Goal: Task Accomplishment & Management: Complete application form

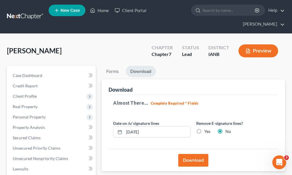
click at [103, 11] on link "Home" at bounding box center [99, 10] width 25 height 10
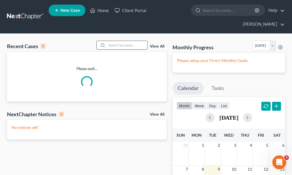
click at [114, 41] on input "search" at bounding box center [127, 45] width 40 height 8
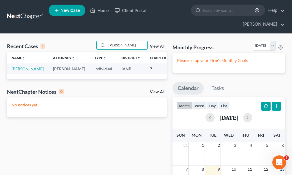
type input "[PERSON_NAME]"
click at [22, 66] on link "[PERSON_NAME]" at bounding box center [28, 68] width 32 height 5
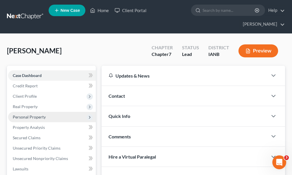
click at [21, 115] on span "Personal Property" at bounding box center [29, 117] width 33 height 5
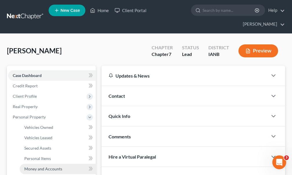
click at [32, 167] on span "Money and Accounts" at bounding box center [43, 169] width 38 height 5
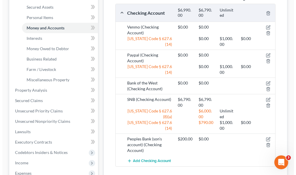
scroll to position [145, 0]
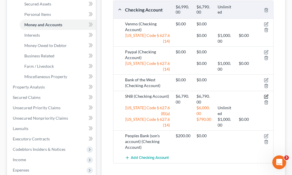
click at [266, 95] on icon "button" at bounding box center [266, 97] width 5 height 5
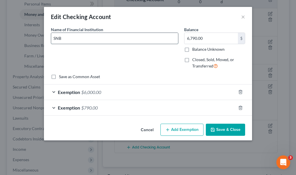
click at [84, 40] on input "SNB" at bounding box center [114, 38] width 127 height 11
type input "U.S. Bank (social security)"
type input "13,535.56"
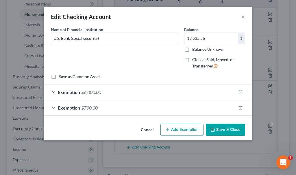
click at [93, 92] on span "$6,000.00" at bounding box center [91, 92] width 20 height 5
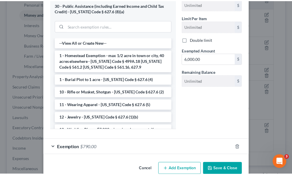
scroll to position [127, 0]
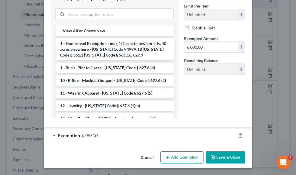
click at [223, 156] on button "Save & Close" at bounding box center [225, 158] width 39 height 12
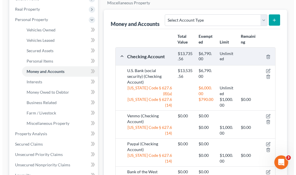
scroll to position [87, 0]
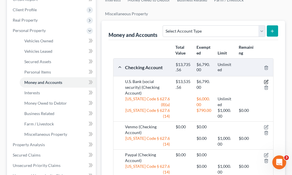
click at [265, 80] on icon "button" at bounding box center [266, 82] width 5 height 5
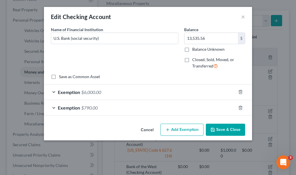
click at [88, 109] on span "$790.00" at bounding box center [89, 107] width 16 height 5
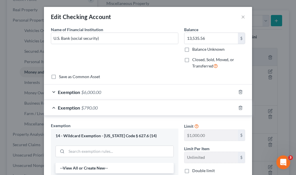
click at [90, 92] on span "$6,000.00" at bounding box center [91, 92] width 20 height 5
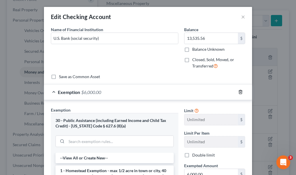
click at [239, 92] on icon "button" at bounding box center [240, 92] width 5 height 5
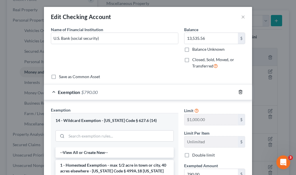
click at [239, 92] on icon "button" at bounding box center [240, 92] width 5 height 5
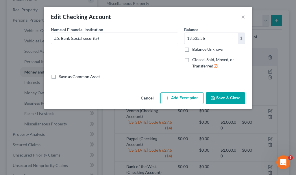
click at [184, 96] on button "Add Exemption" at bounding box center [181, 99] width 43 height 12
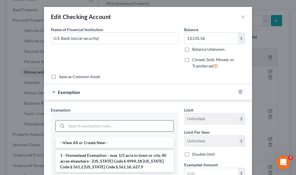
click at [102, 127] on input "search" at bounding box center [119, 126] width 107 height 11
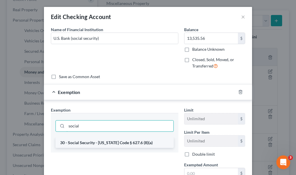
type input "social"
click at [103, 142] on li "30 - Social Security - [US_STATE] Code § 627.6 (8)(a)" at bounding box center [115, 143] width 118 height 10
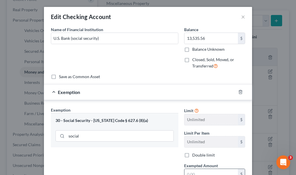
click at [193, 174] on input "text" at bounding box center [210, 174] width 53 height 11
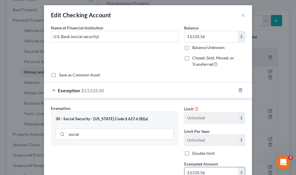
type input "13,535.56"
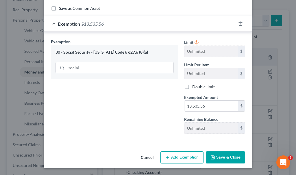
click at [220, 156] on button "Save & Close" at bounding box center [225, 158] width 39 height 12
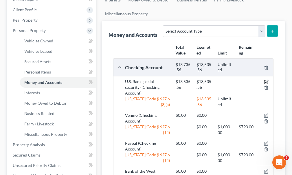
click at [266, 80] on icon "button" at bounding box center [266, 82] width 5 height 5
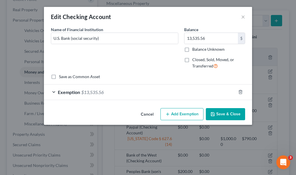
click at [97, 92] on span "$13,535.56" at bounding box center [92, 92] width 23 height 5
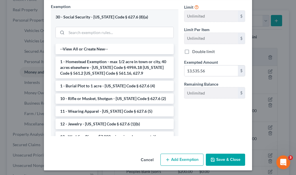
scroll to position [106, 0]
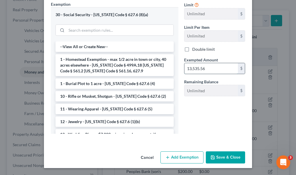
click at [212, 67] on input "13,535.56" at bounding box center [210, 68] width 53 height 11
type input "6,000"
click at [143, 158] on button "Cancel" at bounding box center [147, 158] width 22 height 12
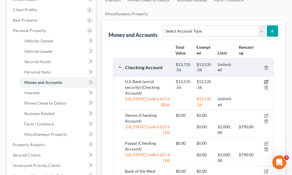
click at [266, 80] on icon "button" at bounding box center [266, 82] width 5 height 5
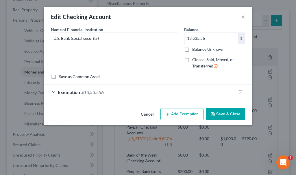
click at [95, 92] on span "$13,535.56" at bounding box center [92, 92] width 23 height 5
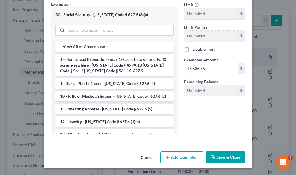
click at [221, 156] on button "Save & Close" at bounding box center [225, 158] width 39 height 12
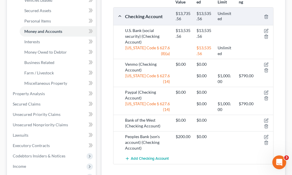
scroll to position [116, 0]
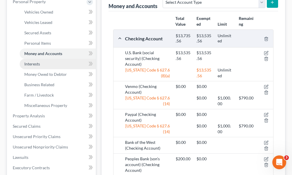
click at [32, 62] on span "Interests" at bounding box center [32, 64] width 16 height 5
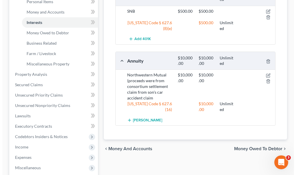
scroll to position [145, 0]
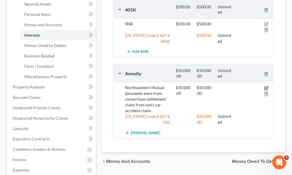
click at [266, 86] on icon "button" at bounding box center [266, 87] width 3 height 3
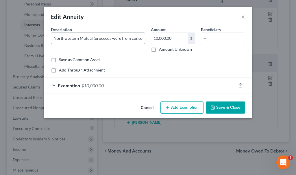
click at [87, 39] on input "Northwestern Mutual (proceeds were from consortium settlement claim from son's …" at bounding box center [98, 38] width 94 height 11
type input "Northwestern Mutual retirement annuity (proceeds were from consortium settlemen…"
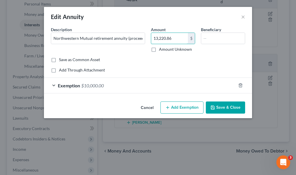
type input "13,220.86"
click at [96, 86] on span "$10,000.00" at bounding box center [92, 85] width 23 height 5
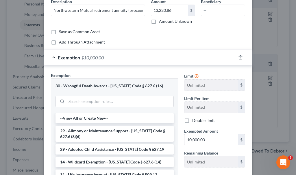
scroll to position [29, 0]
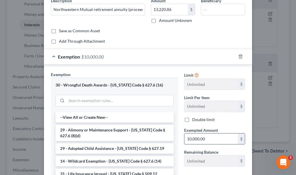
click at [209, 136] on input "10,000.00" at bounding box center [210, 139] width 53 height 11
type input "3"
type input "13,220.86"
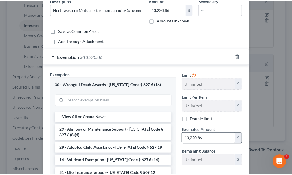
scroll to position [99, 0]
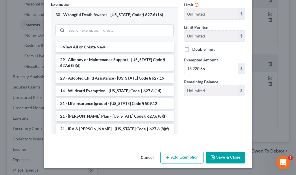
click at [216, 155] on button "Save & Close" at bounding box center [225, 158] width 39 height 12
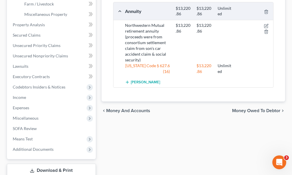
click at [49, 164] on link "Download & Print" at bounding box center [51, 171] width 89 height 14
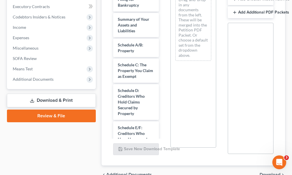
scroll to position [173, 0]
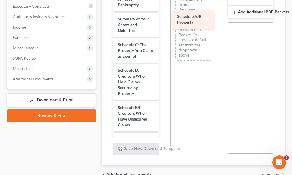
drag, startPoint x: 127, startPoint y: 38, endPoint x: 187, endPoint y: 20, distance: 61.9
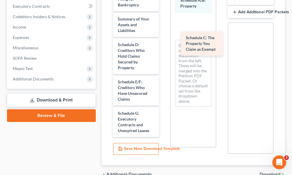
drag, startPoint x: 124, startPoint y: 40, endPoint x: 191, endPoint y: 43, distance: 67.1
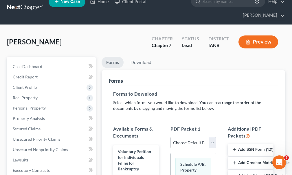
scroll to position [0, 0]
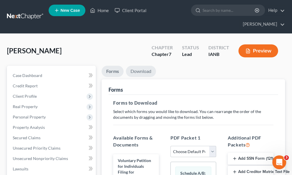
click at [134, 66] on link "Download" at bounding box center [141, 71] width 30 height 11
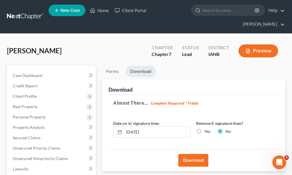
click at [190, 154] on button "Download" at bounding box center [193, 160] width 30 height 13
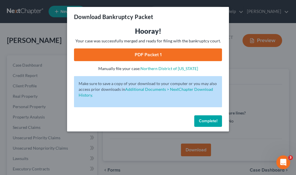
click at [91, 51] on link "PDF Packet 1" at bounding box center [148, 55] width 148 height 13
click at [204, 121] on span "Complete!" at bounding box center [208, 121] width 19 height 5
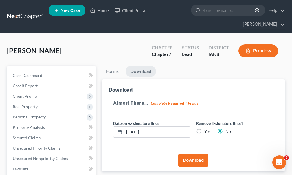
click at [67, 10] on span "New Case" at bounding box center [69, 10] width 19 height 4
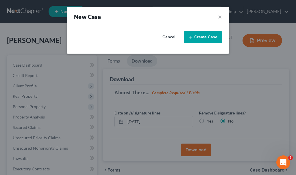
select select "29"
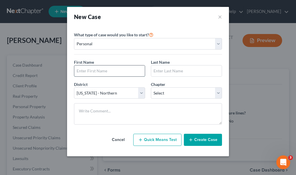
click at [96, 70] on input "text" at bounding box center [109, 71] width 71 height 11
type input "[PERSON_NAME]"
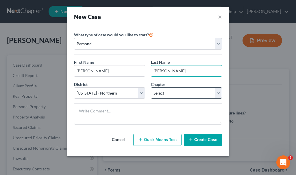
type input "[PERSON_NAME]"
click at [173, 93] on select "Select 7 11 12 13" at bounding box center [186, 94] width 71 height 12
select select "0"
click at [151, 88] on select "Select 7 11 12 13" at bounding box center [186, 94] width 71 height 12
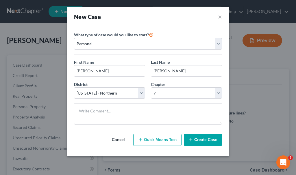
click at [200, 140] on button "Create Case" at bounding box center [203, 140] width 38 height 12
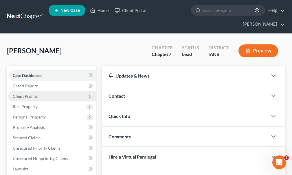
click at [27, 94] on span "Client Profile" at bounding box center [25, 96] width 24 height 5
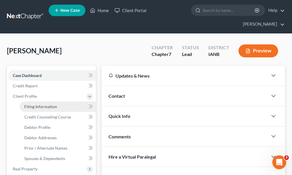
click at [36, 104] on span "Filing Information" at bounding box center [40, 106] width 33 height 5
select select "1"
select select "0"
select select "29"
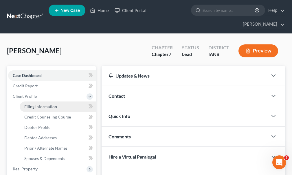
select select "16"
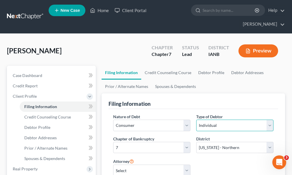
click at [208, 120] on select "Select Individual Joint" at bounding box center [234, 126] width 77 height 12
select select "1"
click at [196, 120] on select "Select Individual Joint" at bounding box center [234, 126] width 77 height 12
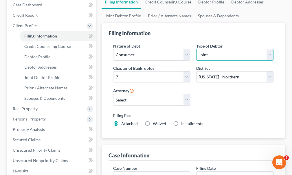
scroll to position [58, 0]
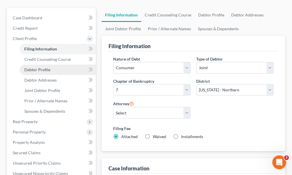
click at [35, 67] on span "Debtor Profile" at bounding box center [37, 69] width 26 height 5
select select "1"
select select "0"
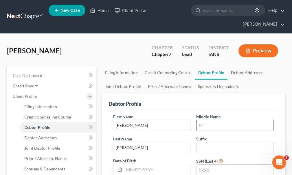
click at [208, 120] on input "text" at bounding box center [234, 125] width 77 height 11
type input "L."
click at [208, 165] on input "text" at bounding box center [234, 170] width 77 height 11
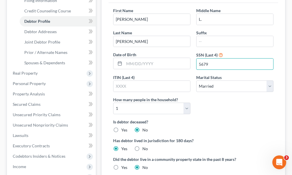
scroll to position [116, 0]
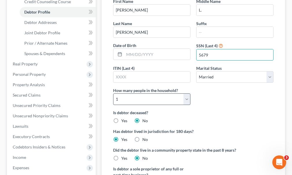
type input "5679"
click at [151, 94] on select "Select 1 2 3 4 5 6 7 8 9 10 11 12 13 14 15 16 17 18 19 20" at bounding box center [151, 100] width 77 height 12
select select "1"
click at [113, 94] on select "Select 1 2 3 4 5 6 7 8 9 10 11 12 13 14 15 16 17 18 19 20" at bounding box center [151, 100] width 77 height 12
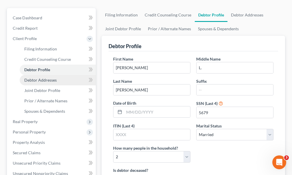
click at [32, 78] on span "Debtor Addresses" at bounding box center [40, 80] width 32 height 5
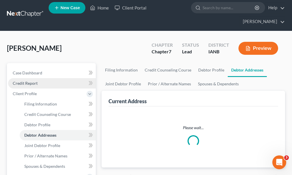
select select "0"
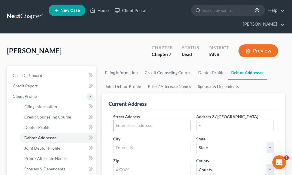
click at [162, 120] on input "text" at bounding box center [151, 125] width 77 height 11
type input "[STREET_ADDRESS]"
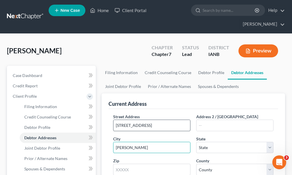
type input "[PERSON_NAME]"
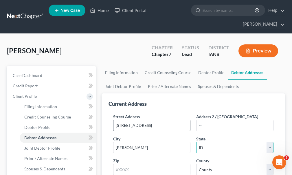
select select "16"
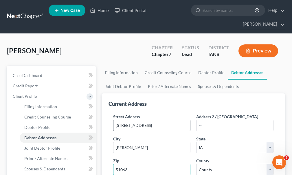
type input "51063"
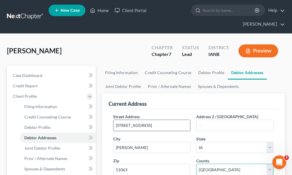
select select "66"
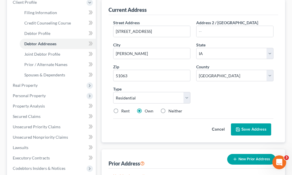
click at [249, 124] on button "Save Address" at bounding box center [251, 130] width 40 height 12
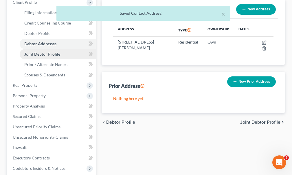
click at [46, 52] on span "Joint Debtor Profile" at bounding box center [42, 54] width 36 height 5
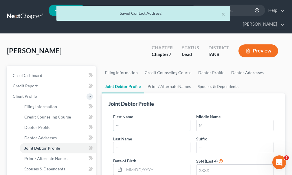
drag, startPoint x: 146, startPoint y: 114, endPoint x: 149, endPoint y: 98, distance: 16.4
click at [146, 120] on input "text" at bounding box center [151, 125] width 77 height 11
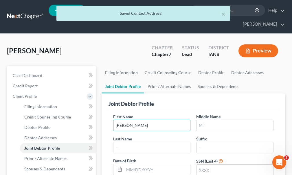
type input "[PERSON_NAME]"
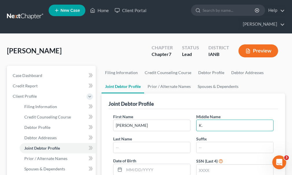
type input "K."
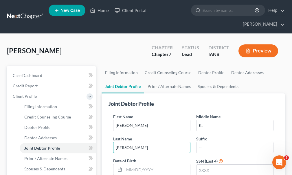
type input "[PERSON_NAME]"
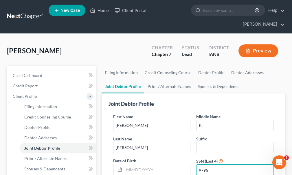
type input "9795"
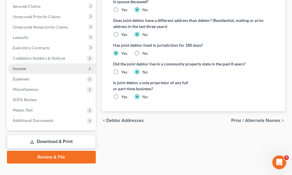
click at [20, 66] on span "Income" at bounding box center [19, 68] width 13 height 5
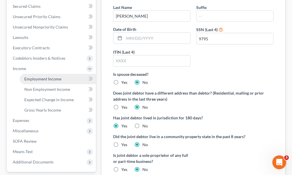
click at [40, 77] on span "Employment Income" at bounding box center [42, 79] width 37 height 5
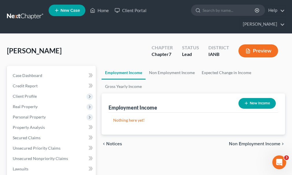
click at [258, 98] on button "New Income" at bounding box center [256, 103] width 37 height 11
select select "0"
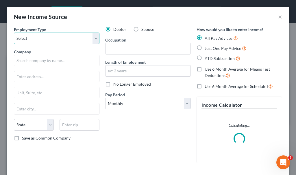
click at [40, 36] on select "Select Full or [DEMOGRAPHIC_DATA] Employment Self Employment" at bounding box center [57, 39] width 86 height 12
select select "0"
click at [14, 33] on select "Select Full or [DEMOGRAPHIC_DATA] Employment Self Employment" at bounding box center [57, 39] width 86 height 12
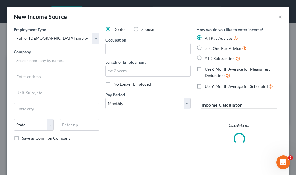
click at [45, 63] on input "text" at bounding box center [57, 61] width 86 height 12
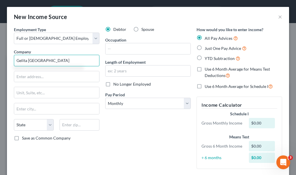
type input "Gelita [GEOGRAPHIC_DATA]"
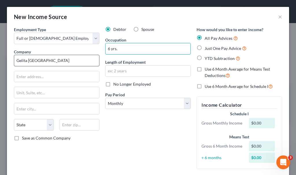
type input "6 yrs."
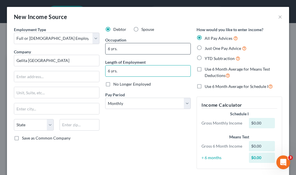
type input "6 yrs."
drag, startPoint x: 130, startPoint y: 49, endPoint x: 95, endPoint y: 49, distance: 34.4
click at [95, 49] on div "Employment Type * Select Full or [DEMOGRAPHIC_DATA] Employment Self Employment …" at bounding box center [148, 103] width 274 height 152
click at [134, 49] on input "oerator" at bounding box center [148, 48] width 85 height 11
type input "operator"
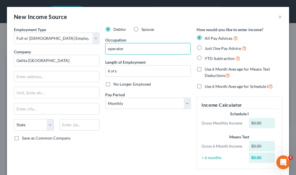
click at [205, 47] on label "Just One Pay Advice" at bounding box center [226, 48] width 42 height 7
click at [207, 47] on input "Just One Pay Advice" at bounding box center [209, 47] width 4 height 4
radio input "true"
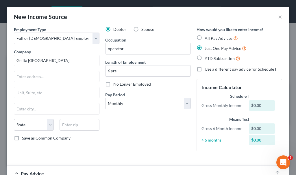
click at [205, 70] on label "Use a different pay advice for Schedule I" at bounding box center [240, 69] width 71 height 6
click at [207, 70] on input "Use a different pay advice for Schedule I" at bounding box center [209, 68] width 4 height 4
checkbox input "true"
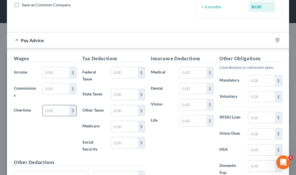
scroll to position [145, 0]
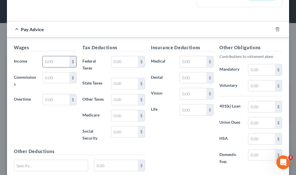
click at [53, 61] on input "text" at bounding box center [56, 61] width 27 height 11
type input "1"
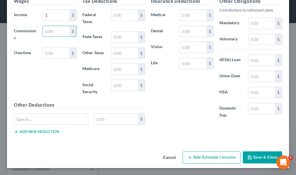
click at [218, 158] on button "Add Schedule I Income" at bounding box center [212, 158] width 58 height 12
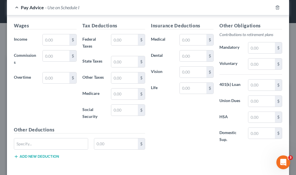
scroll to position [325, 0]
click at [55, 40] on input "text" at bounding box center [56, 39] width 27 height 11
type input "1"
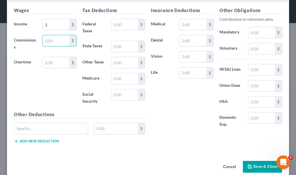
scroll to position [349, 0]
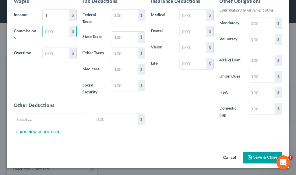
click at [253, 158] on button "Save & Close" at bounding box center [262, 158] width 39 height 12
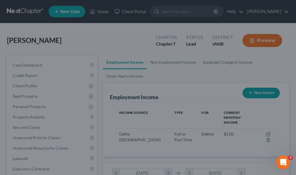
scroll to position [80, 172]
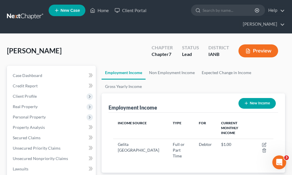
click at [254, 98] on button "New Income" at bounding box center [256, 103] width 37 height 11
select select "0"
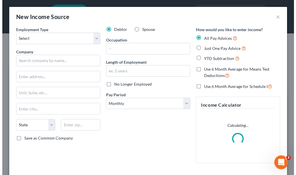
scroll to position [82, 175]
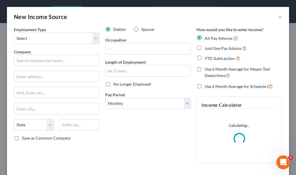
click at [141, 28] on label "Spouse" at bounding box center [147, 30] width 13 height 6
click at [144, 28] on input "Spouse" at bounding box center [146, 29] width 4 height 4
radio input "true"
click at [30, 37] on select "Select Full or [DEMOGRAPHIC_DATA] Employment Self Employment" at bounding box center [57, 39] width 86 height 12
select select "0"
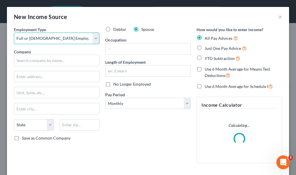
click at [14, 33] on select "Select Full or [DEMOGRAPHIC_DATA] Employment Self Employment" at bounding box center [57, 39] width 86 height 12
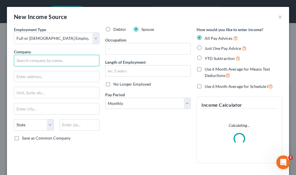
click at [36, 60] on input "text" at bounding box center [57, 61] width 86 height 12
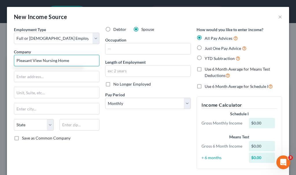
type input "Pleasant View Nursing Home"
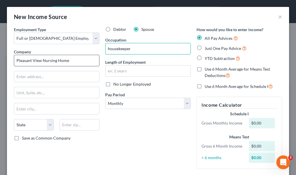
type input "housekeeper"
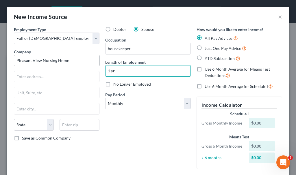
type input "1 yr."
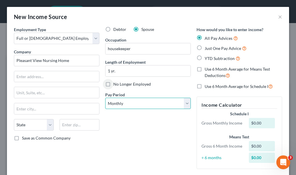
click at [137, 105] on select "Select Monthly Twice Monthly Every Other Week Weekly" at bounding box center [148, 104] width 86 height 12
select select "2"
click at [105, 98] on select "Select Monthly Twice Monthly Every Other Week Weekly" at bounding box center [148, 104] width 86 height 12
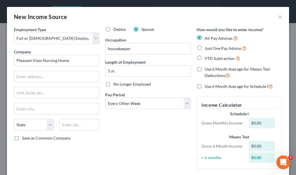
drag, startPoint x: 196, startPoint y: 47, endPoint x: 197, endPoint y: 63, distance: 16.5
click at [205, 47] on label "Just One Pay Advice" at bounding box center [226, 48] width 42 height 7
click at [207, 47] on input "Just One Pay Advice" at bounding box center [209, 47] width 4 height 4
radio input "true"
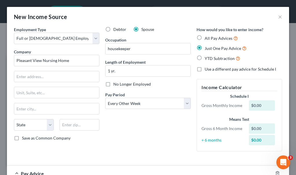
drag, startPoint x: 197, startPoint y: 71, endPoint x: 194, endPoint y: 79, distance: 9.4
click at [205, 70] on label "Use a different pay advice for Schedule I" at bounding box center [240, 69] width 71 height 6
click at [207, 70] on input "Use a different pay advice for Schedule I" at bounding box center [209, 68] width 4 height 4
checkbox input "true"
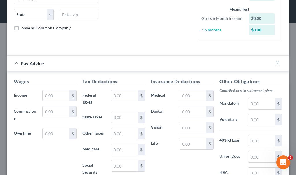
scroll to position [116, 0]
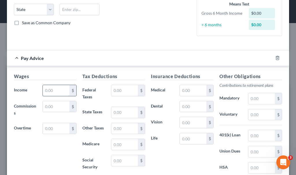
click at [57, 90] on input "text" at bounding box center [56, 90] width 27 height 11
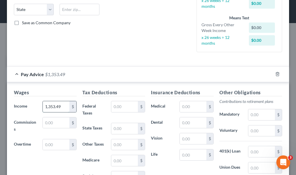
type input "1,353.49"
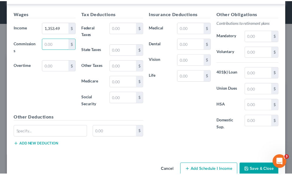
scroll to position [207, 0]
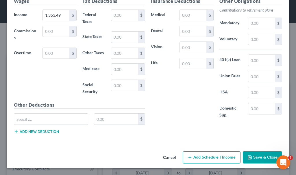
click at [254, 160] on button "Save & Close" at bounding box center [262, 158] width 39 height 12
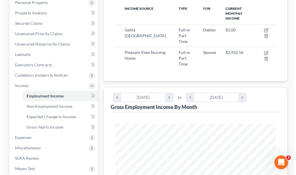
scroll to position [116, 0]
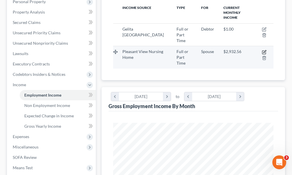
click at [265, 50] on icon "button" at bounding box center [264, 51] width 3 height 3
select select "0"
select select "2"
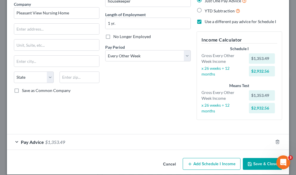
scroll to position [54, 0]
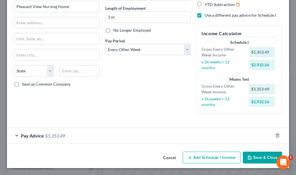
click at [207, 158] on button "Add Schedule I Income" at bounding box center [212, 158] width 58 height 12
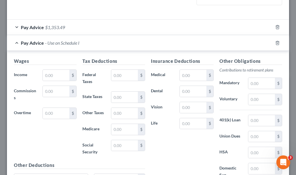
scroll to position [170, 0]
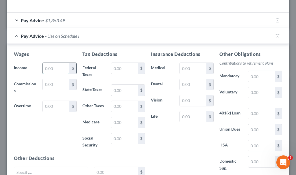
click at [51, 71] on input "text" at bounding box center [56, 68] width 27 height 11
type input "1,353.49"
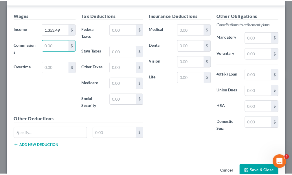
scroll to position [223, 0]
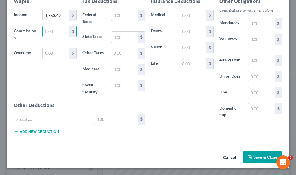
click at [253, 157] on button "Save & Close" at bounding box center [262, 158] width 39 height 12
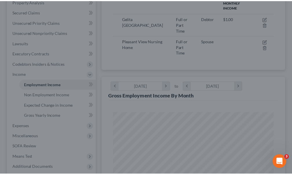
scroll to position [288999, 288907]
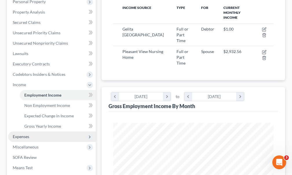
click at [17, 134] on span "Expenses" at bounding box center [21, 136] width 16 height 5
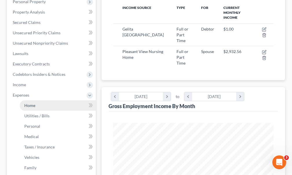
click at [28, 103] on span "Home" at bounding box center [29, 105] width 11 height 5
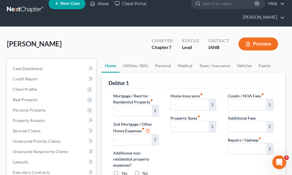
type input "0.00"
radio input "true"
type input "0.00"
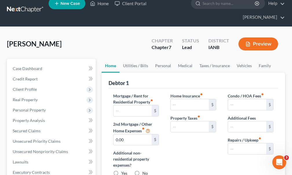
type input "0.00"
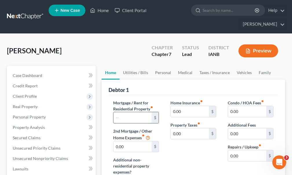
click at [135, 112] on input "text" at bounding box center [132, 117] width 38 height 11
type input "717"
type input "100"
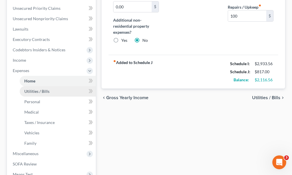
click at [31, 89] on span "Utilities / Bills" at bounding box center [36, 91] width 25 height 5
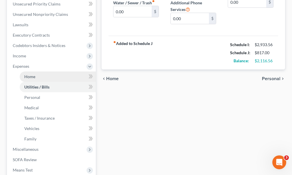
click at [29, 74] on span "Home" at bounding box center [29, 76] width 11 height 5
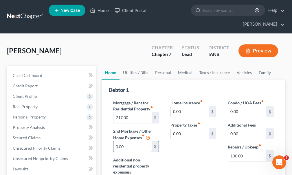
click at [126, 142] on input "0.00" at bounding box center [132, 147] width 38 height 11
type input "660"
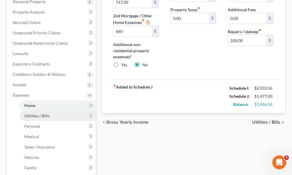
click at [30, 114] on span "Utilities / Bills" at bounding box center [36, 116] width 25 height 5
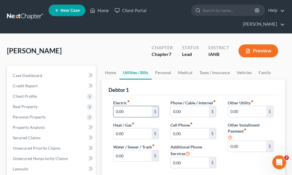
click at [134, 106] on input "0.00" at bounding box center [132, 111] width 38 height 11
type input "109"
type input "94"
type input "562"
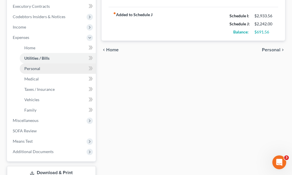
click at [36, 66] on span "Personal" at bounding box center [32, 68] width 16 height 5
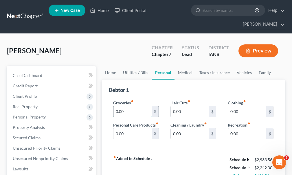
click at [130, 106] on input "0.00" at bounding box center [132, 111] width 38 height 11
type input "600"
type input "100"
type input "200"
type input "100"
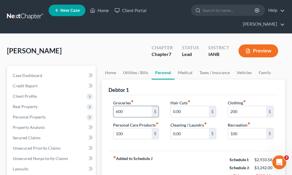
scroll to position [102, 0]
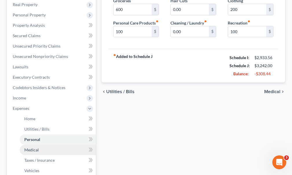
click at [32, 148] on span "Medical" at bounding box center [31, 150] width 14 height 5
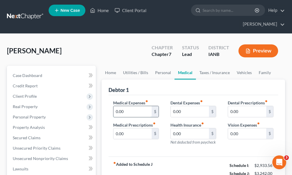
click at [129, 106] on input "0.00" at bounding box center [132, 111] width 38 height 11
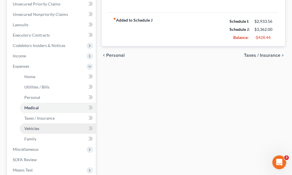
type input "120.00"
click at [31, 126] on span "Vehicles" at bounding box center [31, 128] width 15 height 5
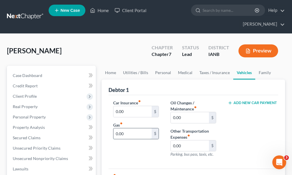
click at [130, 129] on input "0.00" at bounding box center [132, 134] width 38 height 11
type input "400"
click at [135, 106] on input "0.00" at bounding box center [132, 111] width 38 height 11
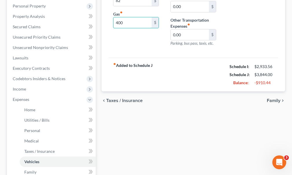
scroll to position [116, 0]
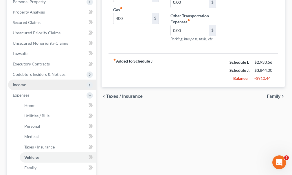
click at [22, 82] on span "Income" at bounding box center [19, 84] width 13 height 5
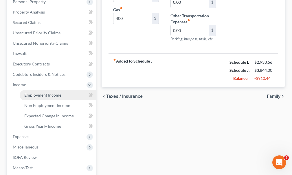
click at [37, 93] on span "Employment Income" at bounding box center [42, 95] width 37 height 5
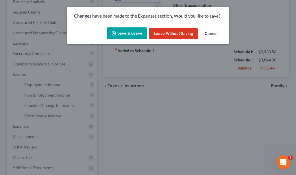
click at [125, 32] on button "Save & Leave" at bounding box center [127, 33] width 40 height 12
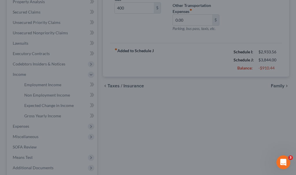
type input "82.00"
type input "400.00"
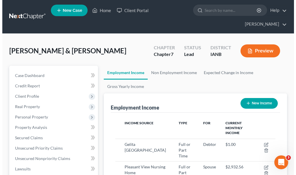
scroll to position [80, 172]
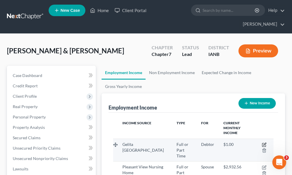
click at [263, 143] on icon "button" at bounding box center [264, 145] width 5 height 5
select select "0"
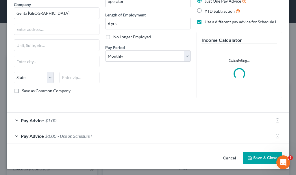
scroll to position [48, 0]
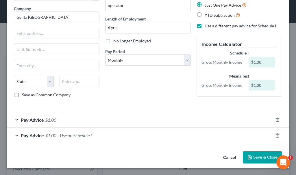
click at [53, 136] on span "$1.00" at bounding box center [50, 135] width 11 height 5
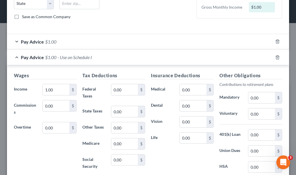
scroll to position [135, 0]
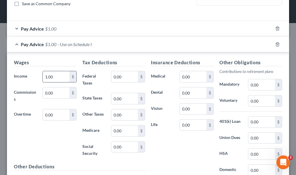
click at [57, 77] on input "1.00" at bounding box center [56, 76] width 27 height 11
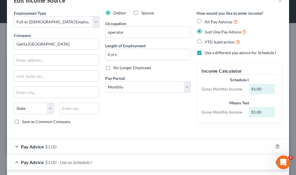
scroll to position [0, 0]
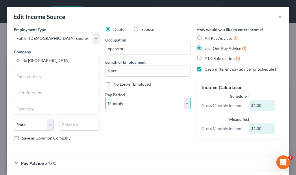
click at [121, 103] on select "Select Monthly Twice Monthly Every Other Week Weekly" at bounding box center [148, 104] width 86 height 12
select select "3"
click at [105, 98] on select "Select Monthly Twice Monthly Every Other Week Weekly" at bounding box center [148, 104] width 86 height 12
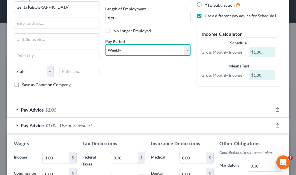
scroll to position [52, 0]
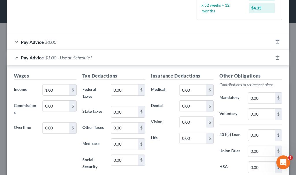
scroll to position [196, 0]
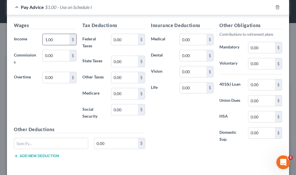
click at [63, 38] on input "1.00" at bounding box center [56, 39] width 27 height 11
type input "1,577.16"
type input "263.3"
type input "83.65"
type input "157.66"
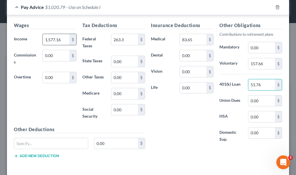
type input "51.76"
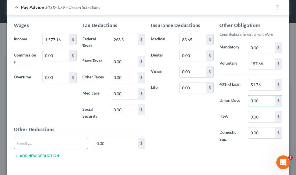
click at [36, 145] on input "text" at bounding box center [51, 143] width 74 height 11
type input "Life lock Premier"
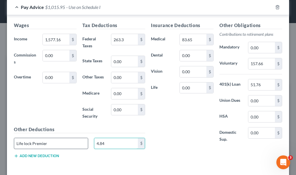
type input "4.84"
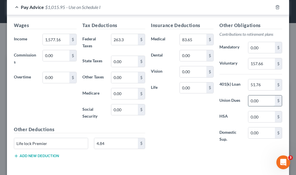
click at [259, 100] on input "0.00" at bounding box center [261, 101] width 27 height 11
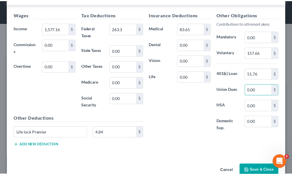
scroll to position [221, 0]
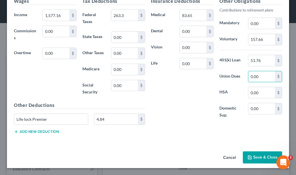
click at [253, 157] on button "Save & Close" at bounding box center [262, 158] width 39 height 12
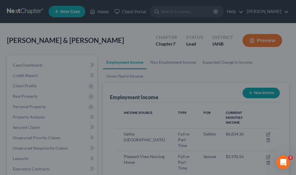
scroll to position [288999, 288907]
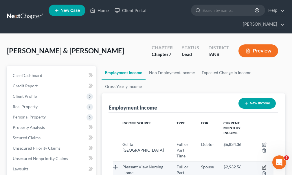
click at [265, 166] on icon "button" at bounding box center [264, 167] width 3 height 3
select select "0"
select select "2"
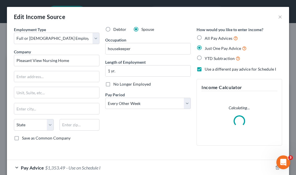
scroll to position [82, 175]
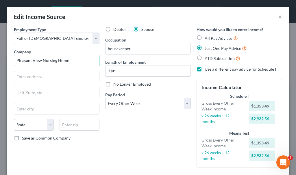
click at [75, 60] on input "Pleasant View Nursing Home" at bounding box center [57, 61] width 86 height 12
type input "[GEOGRAPHIC_DATA]"
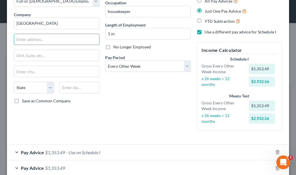
scroll to position [58, 0]
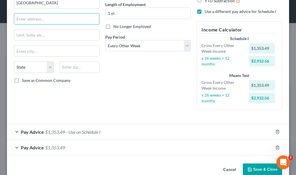
click at [77, 132] on span "- Use on Schedule I" at bounding box center [83, 132] width 34 height 5
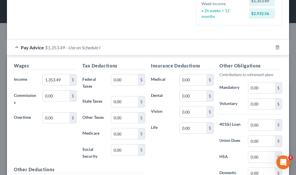
scroll to position [145, 0]
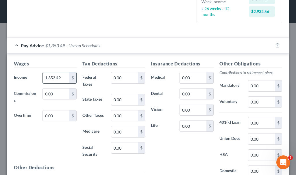
click at [63, 78] on input "1,353.49" at bounding box center [56, 78] width 27 height 11
type input "1,552"
type input "198.51"
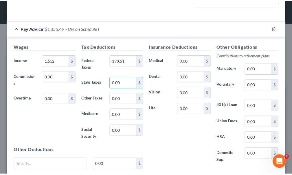
scroll to position [223, 0]
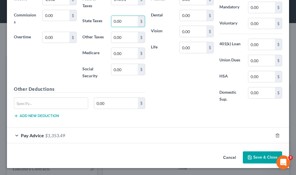
click at [253, 158] on button "Save & Close" at bounding box center [262, 158] width 39 height 12
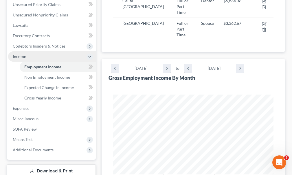
scroll to position [145, 0]
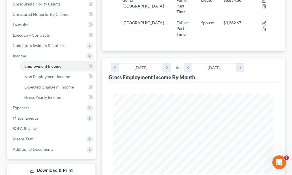
click at [45, 164] on link "Download & Print" at bounding box center [51, 171] width 89 height 14
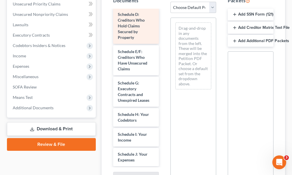
scroll to position [116, 0]
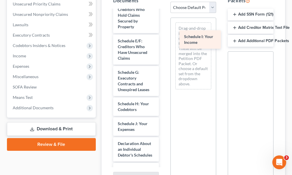
drag, startPoint x: 124, startPoint y: 116, endPoint x: 190, endPoint y: 29, distance: 109.3
click at [163, 29] on div "Schedule I: Your Income Voluntary Petition for Individuals Filing for Bankruptc…" at bounding box center [135, 126] width 55 height 465
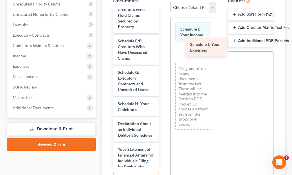
drag, startPoint x: 127, startPoint y: 118, endPoint x: 198, endPoint y: 49, distance: 98.8
click at [163, 49] on div "Schedule J: Your Expenses Voluntary Petition for Individuals Filing for Bankrup…" at bounding box center [135, 116] width 55 height 445
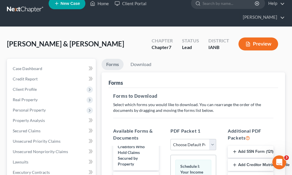
scroll to position [0, 0]
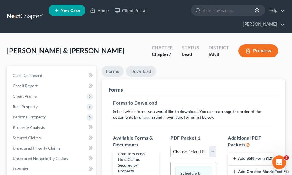
click at [136, 66] on link "Download" at bounding box center [141, 71] width 30 height 11
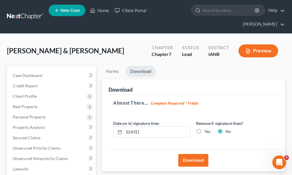
click at [184, 154] on button "Download" at bounding box center [193, 160] width 30 height 13
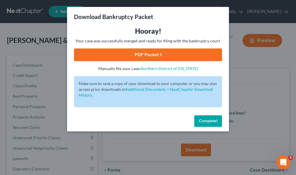
click at [102, 55] on link "PDF Packet 1" at bounding box center [148, 55] width 148 height 13
click at [206, 120] on span "Complete!" at bounding box center [208, 121] width 19 height 5
